Goal: Register for event/course

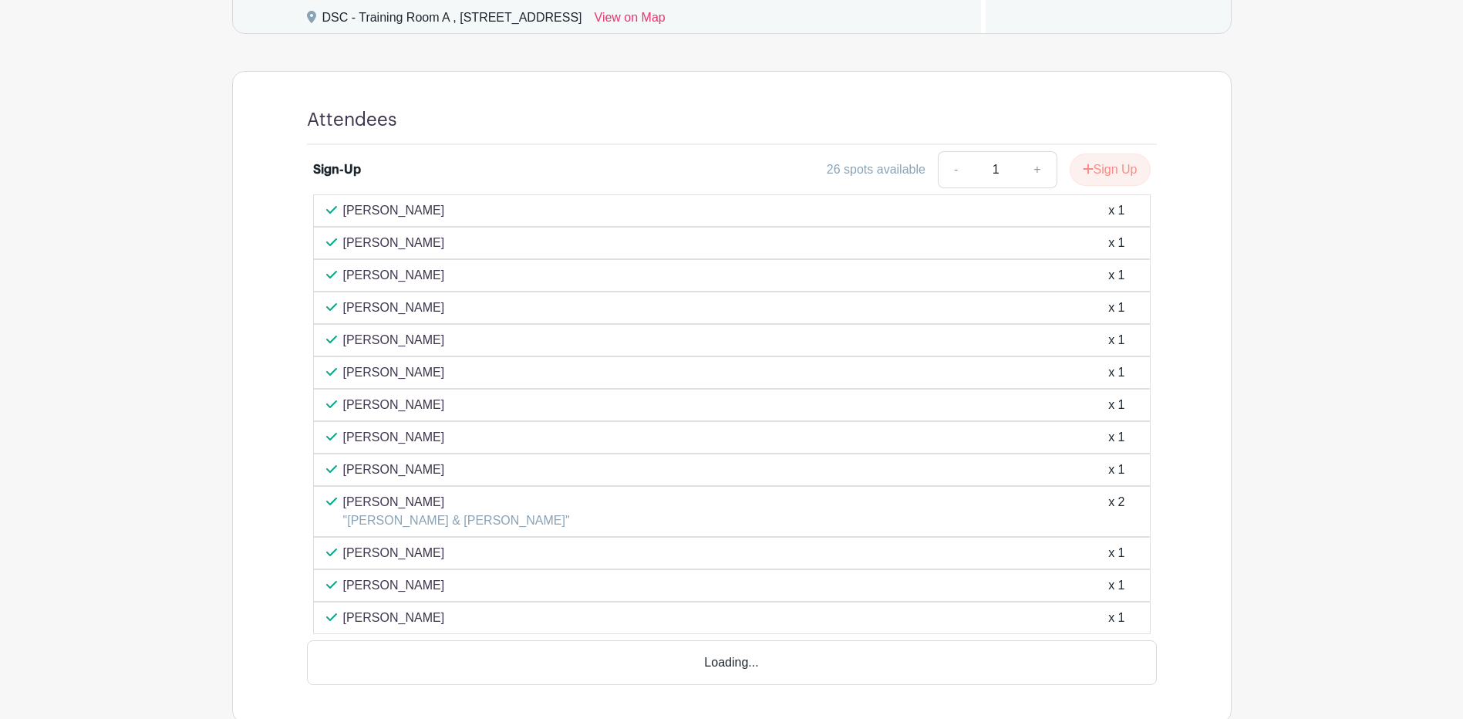
scroll to position [694, 0]
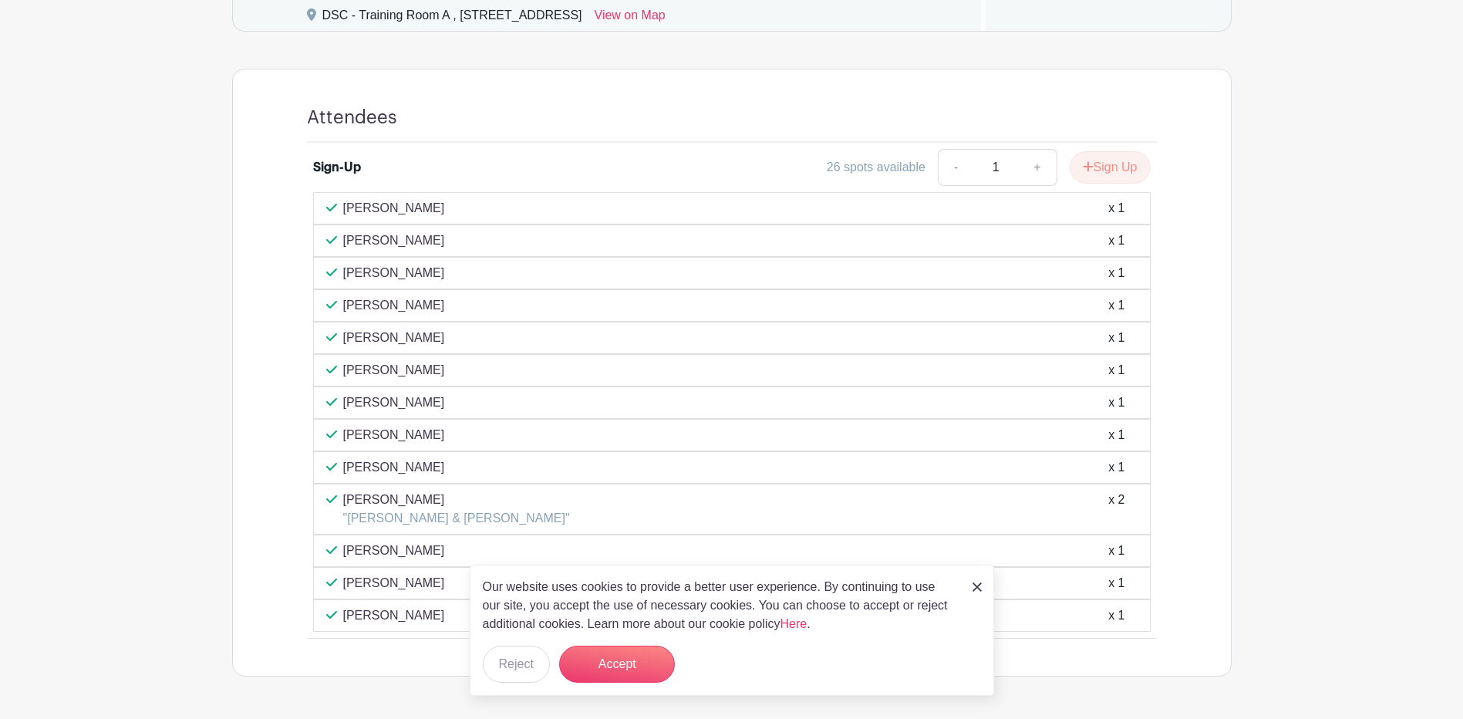
click at [974, 595] on link at bounding box center [977, 586] width 9 height 19
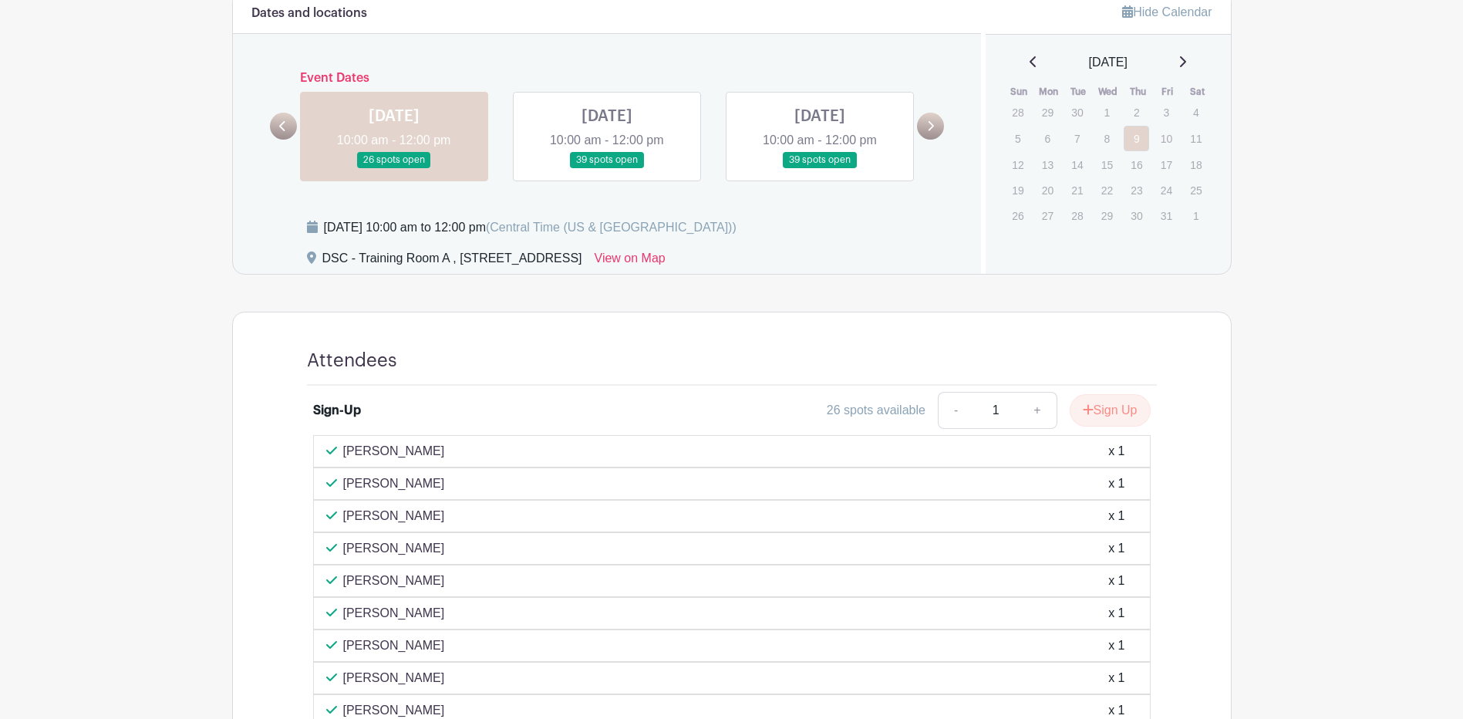
scroll to position [440, 0]
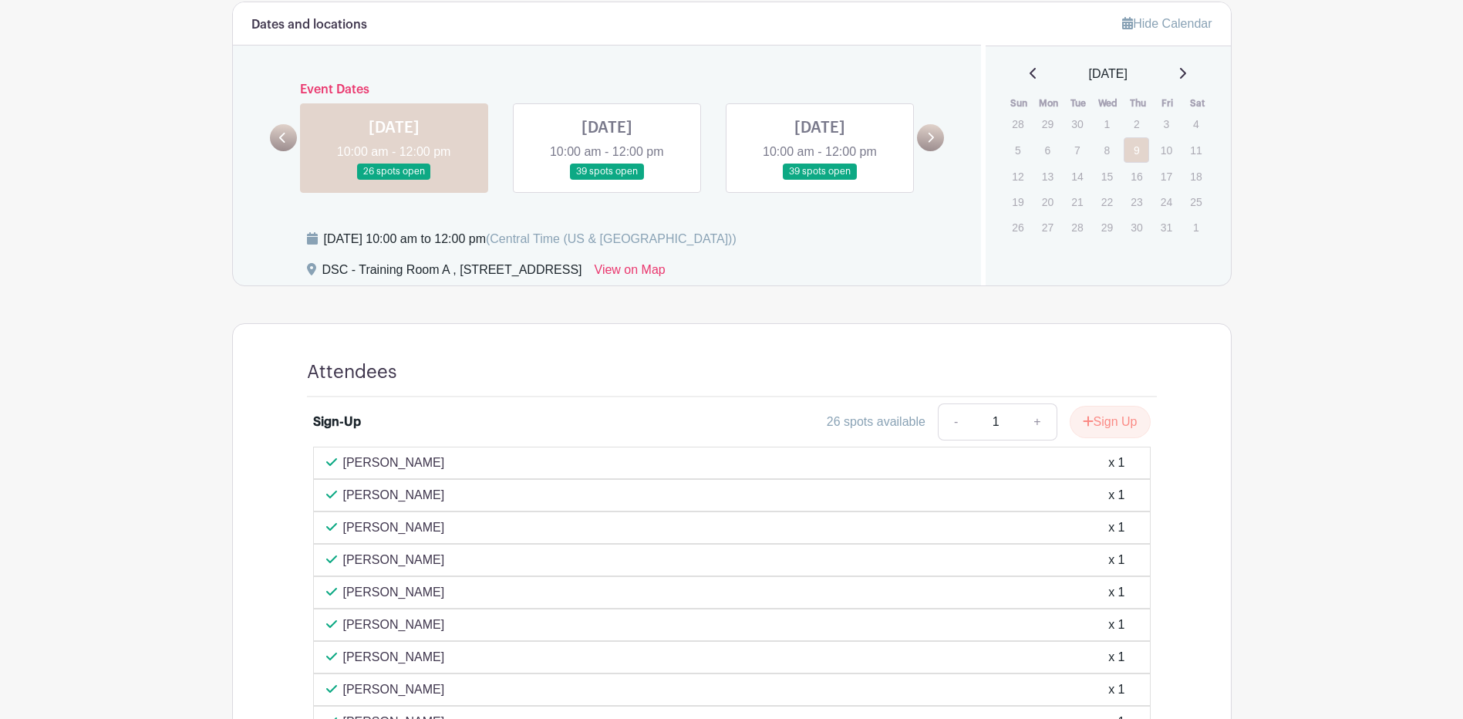
click at [1386, 89] on main "Log In Sign Up for Free Training & Development Legistar/Legislation Training Cr…" at bounding box center [731, 293] width 1463 height 1467
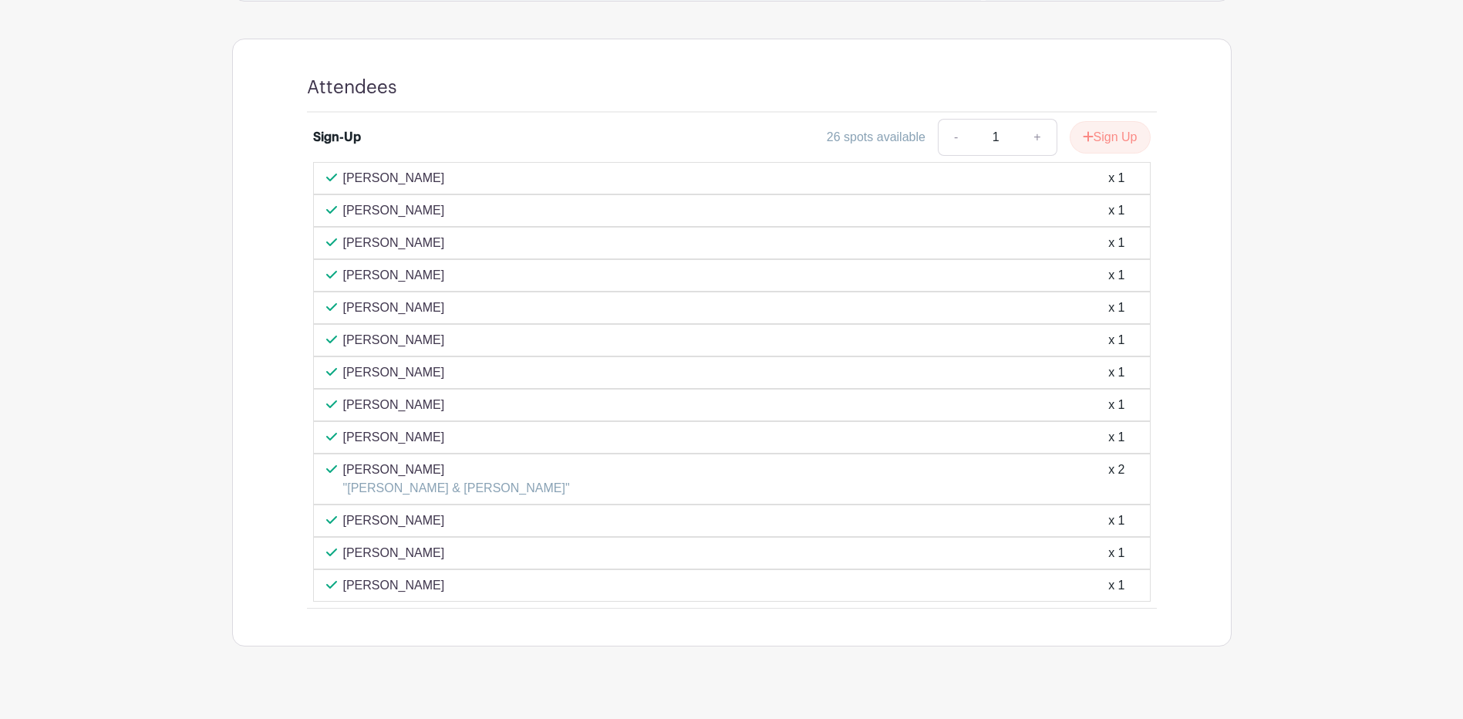
scroll to position [748, 0]
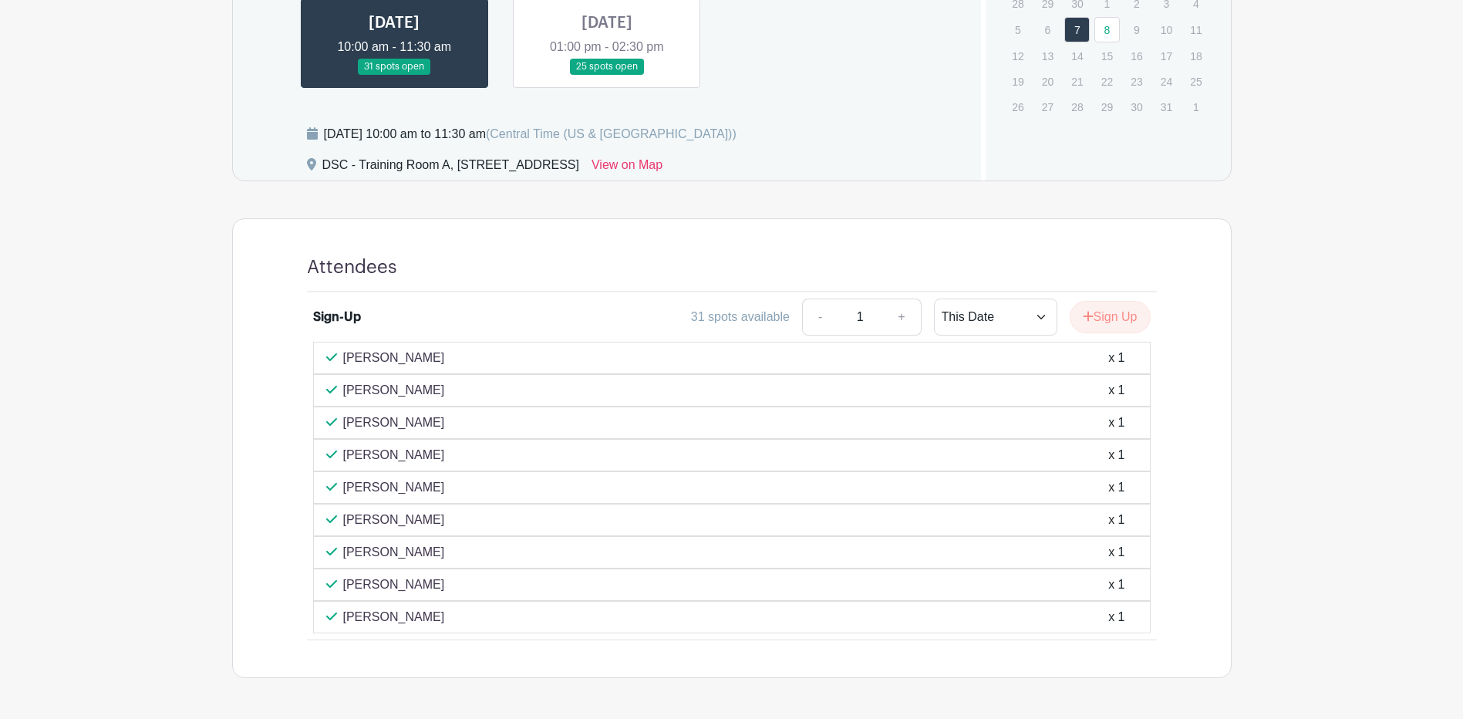
scroll to position [694, 0]
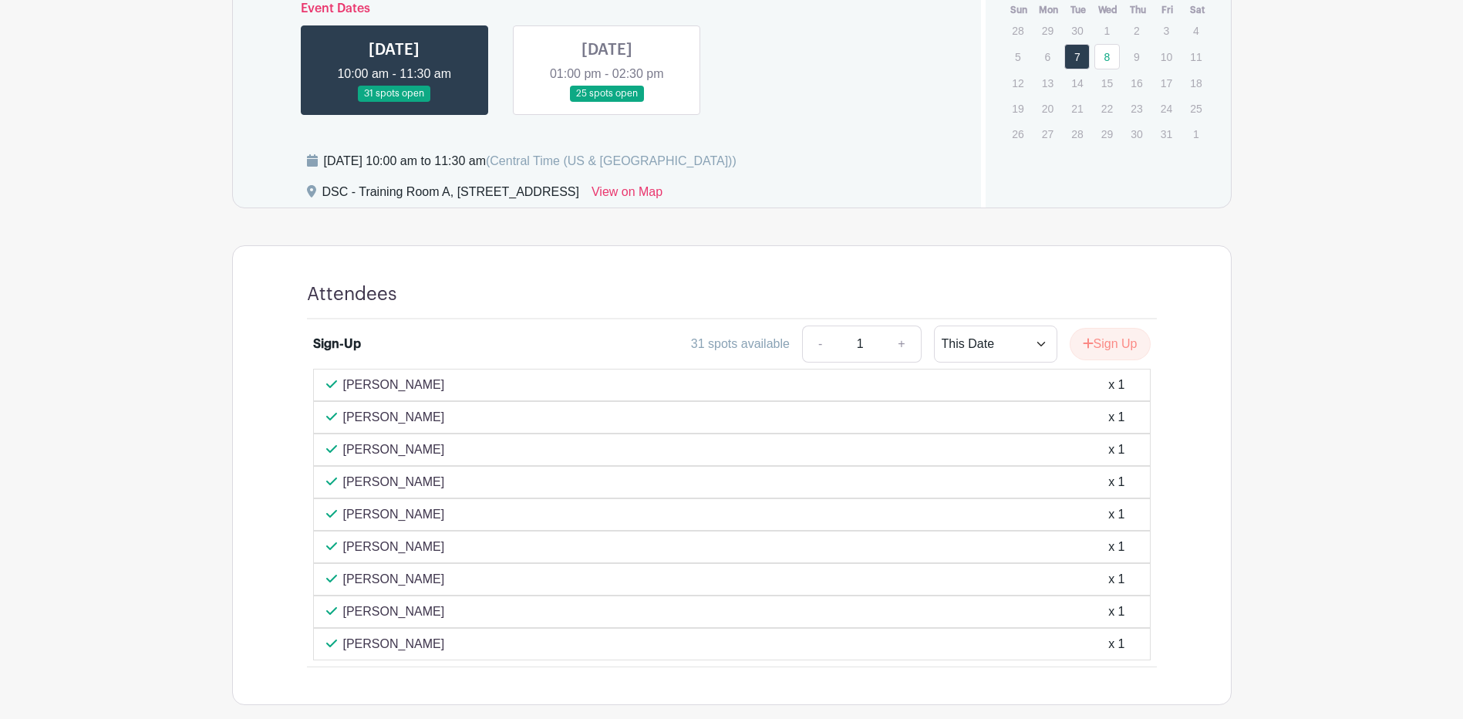
click at [607, 102] on link at bounding box center [607, 102] width 0 height 0
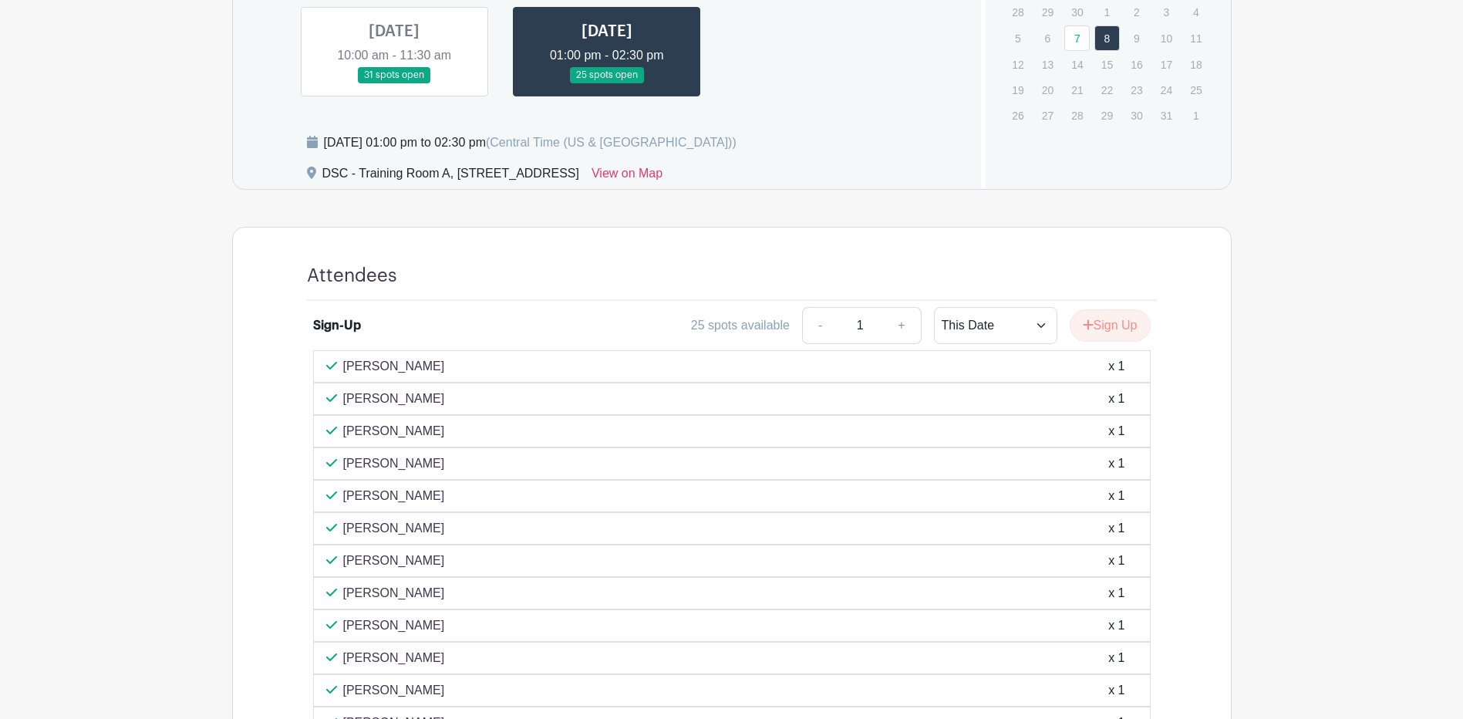
scroll to position [694, 0]
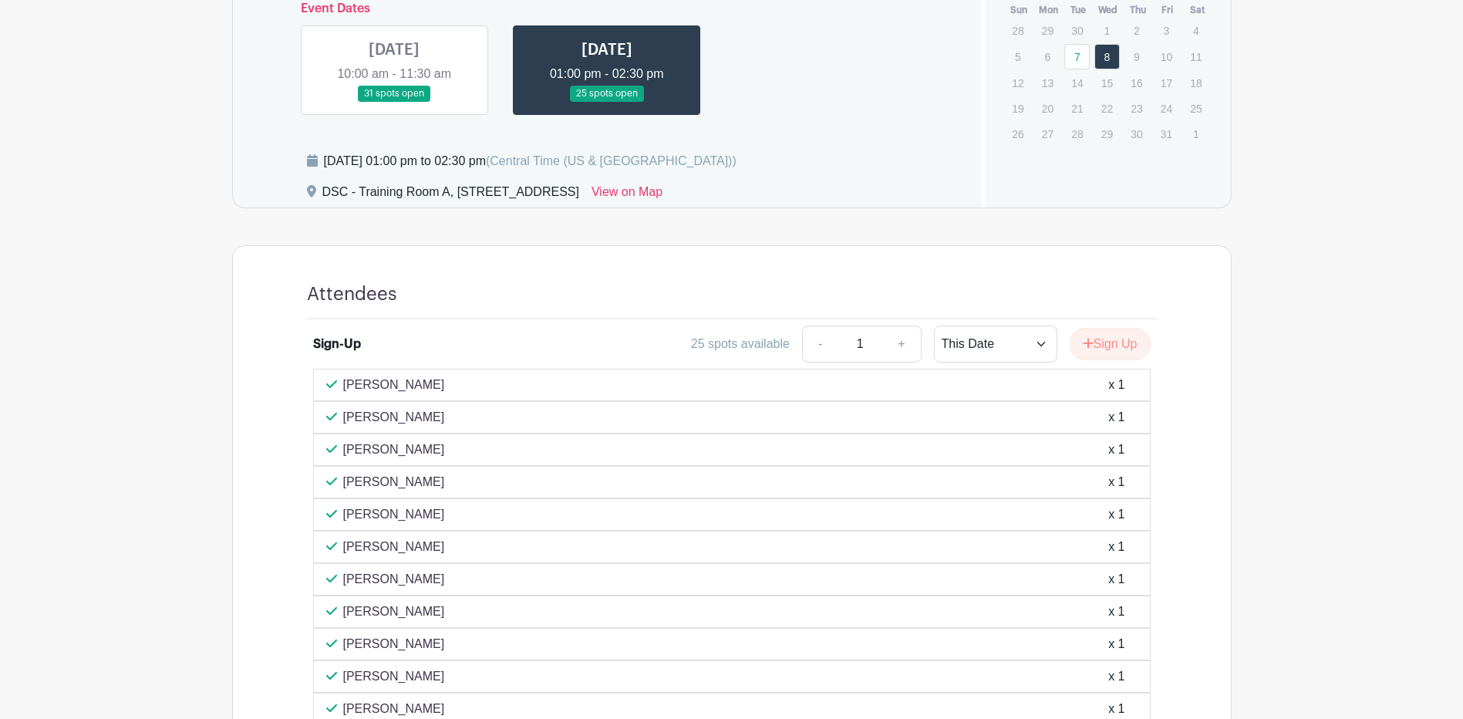
click at [394, 102] on link at bounding box center [394, 102] width 0 height 0
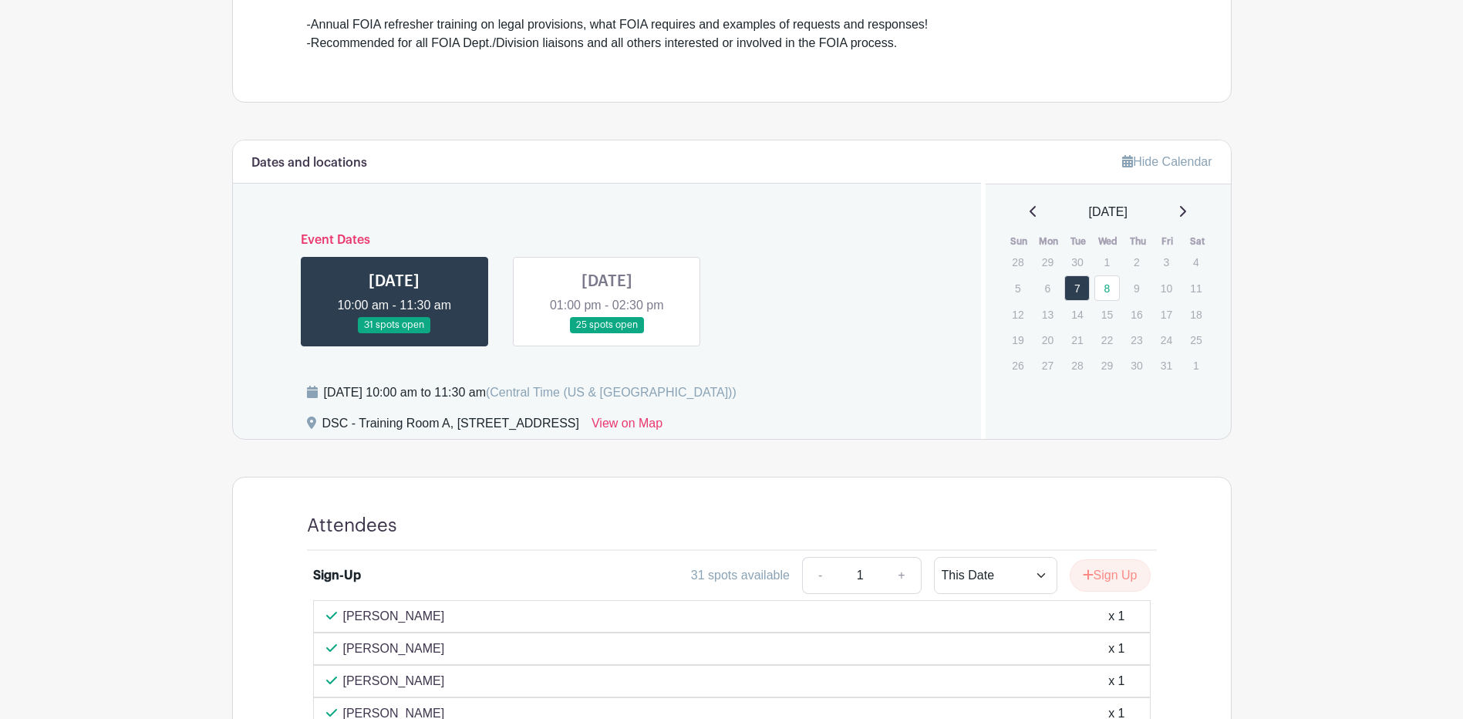
scroll to position [386, 0]
